Goal: Information Seeking & Learning: Learn about a topic

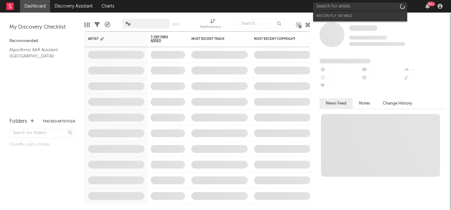
click at [370, 8] on input "text" at bounding box center [360, 7] width 94 height 8
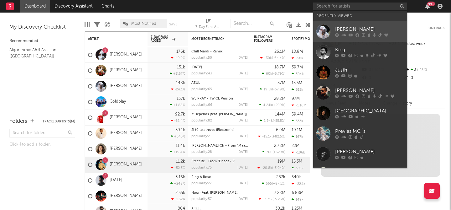
click at [356, 29] on div "[PERSON_NAME]" at bounding box center [369, 30] width 69 height 8
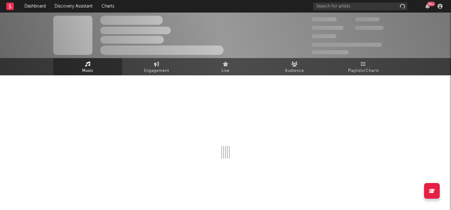
click at [367, 76] on div at bounding box center [225, 137] width 345 height 124
click at [365, 70] on span "Playlists/Charts" at bounding box center [363, 71] width 31 height 8
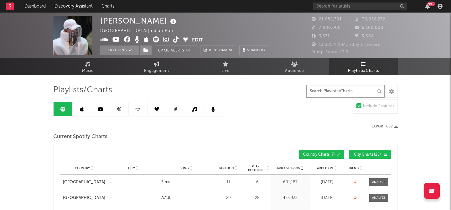
click at [349, 92] on input "text" at bounding box center [346, 91] width 78 height 13
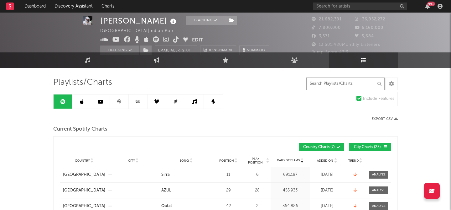
scroll to position [4, 0]
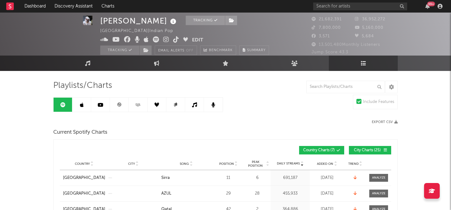
click at [82, 108] on link at bounding box center [81, 104] width 19 height 14
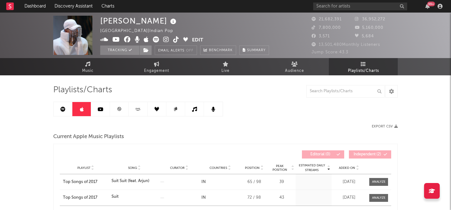
click at [95, 110] on link at bounding box center [100, 109] width 19 height 14
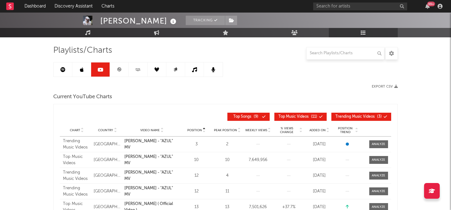
scroll to position [39, 0]
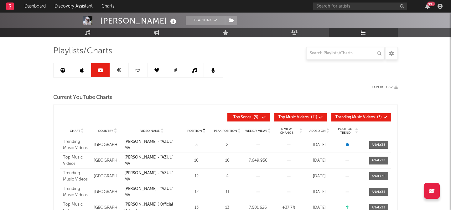
click at [122, 72] on link at bounding box center [119, 70] width 19 height 14
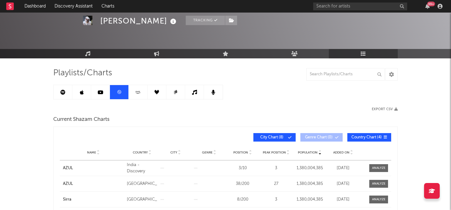
scroll to position [11, 0]
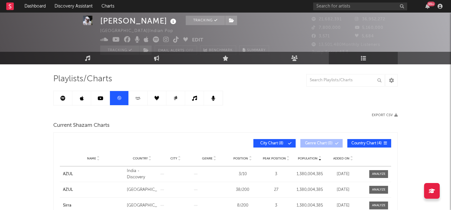
click at [101, 96] on icon at bounding box center [101, 98] width 6 height 5
